Goal: Information Seeking & Learning: Learn about a topic

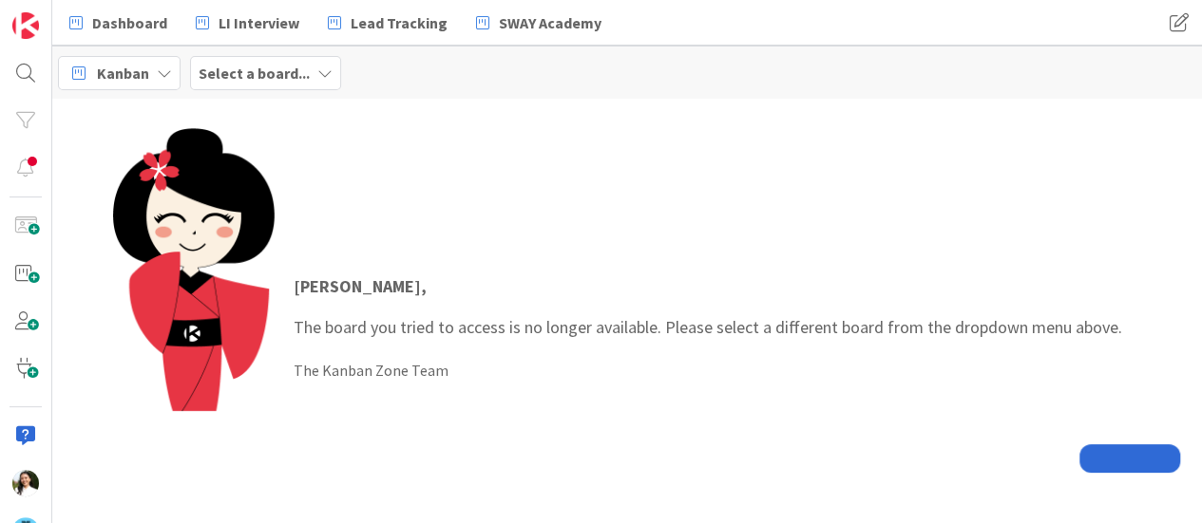
click at [237, 67] on b "Select a board..." at bounding box center [254, 73] width 111 height 19
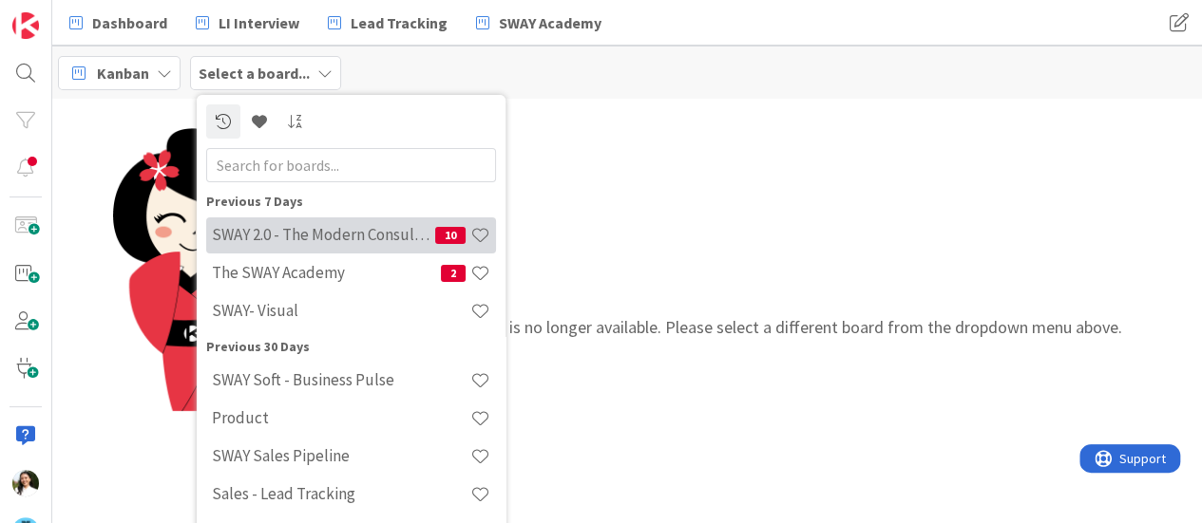
click at [249, 231] on h4 "SWAY 2.0 - The Modern Consulting Blueprint" at bounding box center [323, 234] width 223 height 19
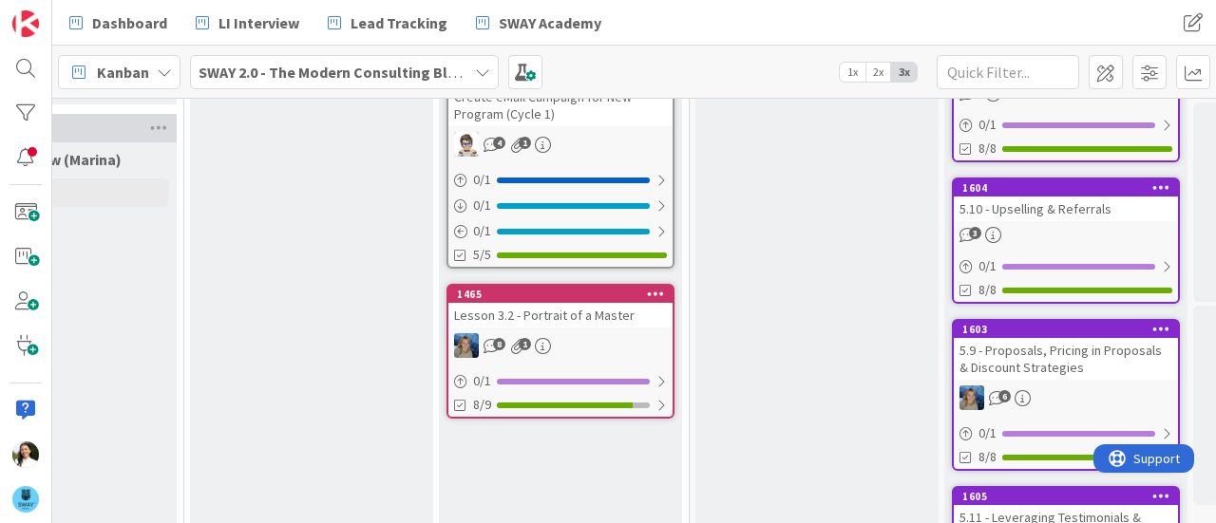
scroll to position [416, 1385]
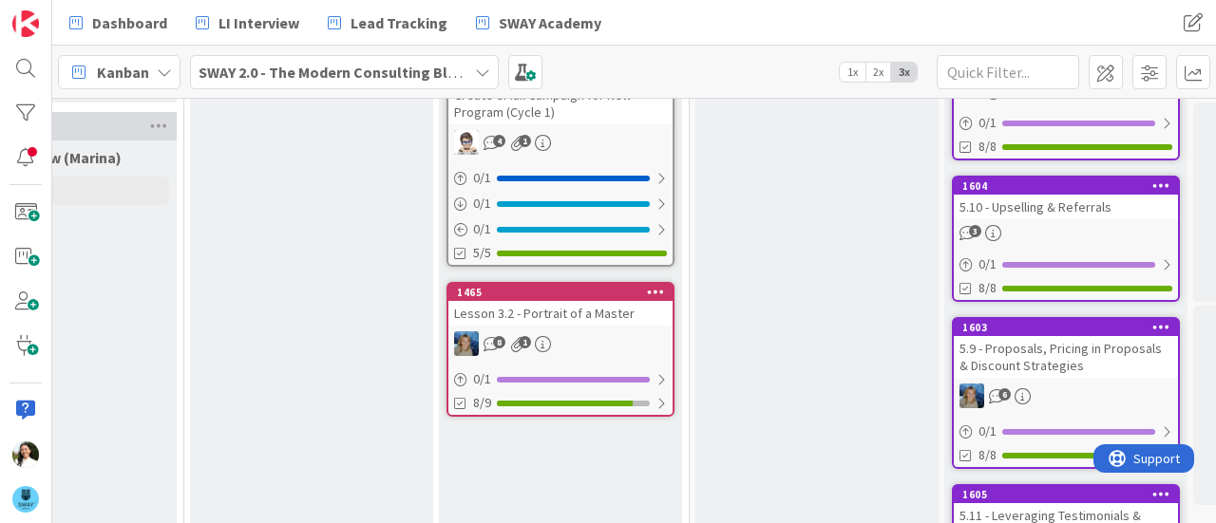
click at [615, 313] on div "Lesson 3.2 - Portrait of a Master" at bounding box center [560, 313] width 224 height 25
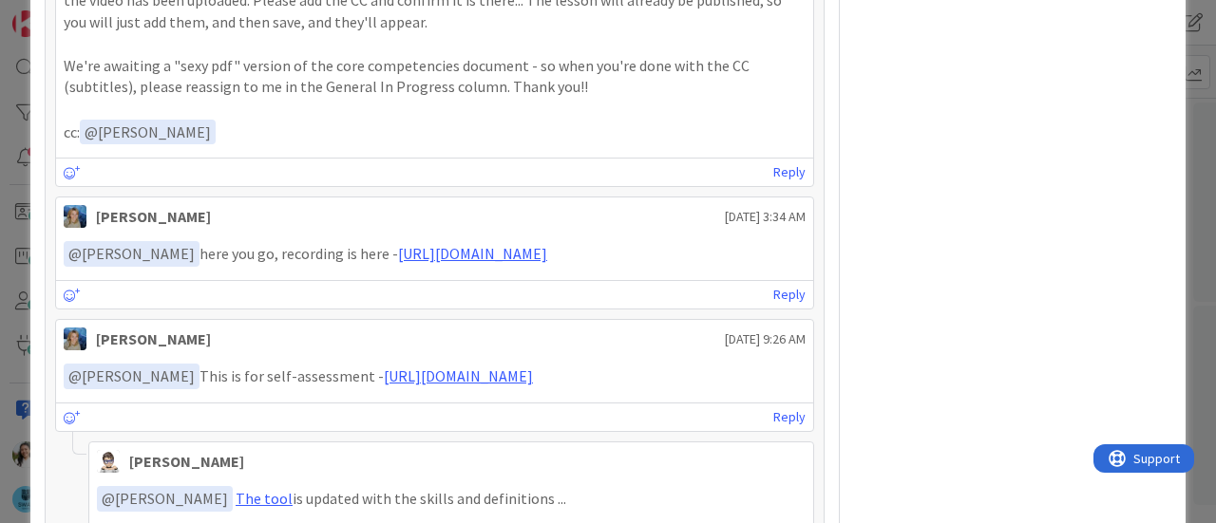
scroll to position [1661, 0]
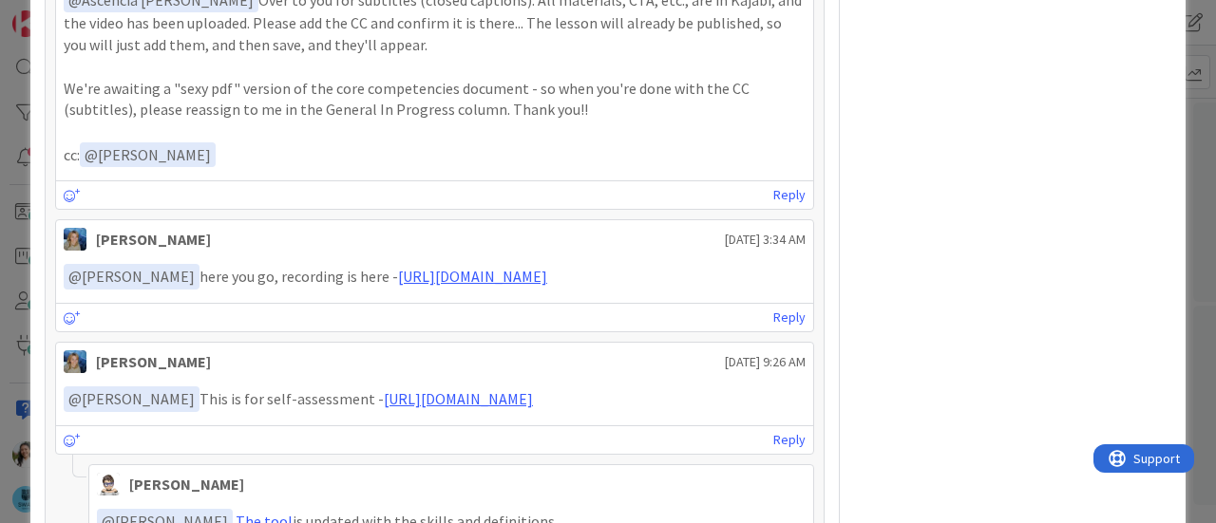
click at [0, 303] on div "ID 1465 SWAY 2.0 - The Modern Consulting Blueprint In Progress ([GEOGRAPHIC_DAT…" at bounding box center [608, 261] width 1216 height 523
